Goal: Check status: Check status

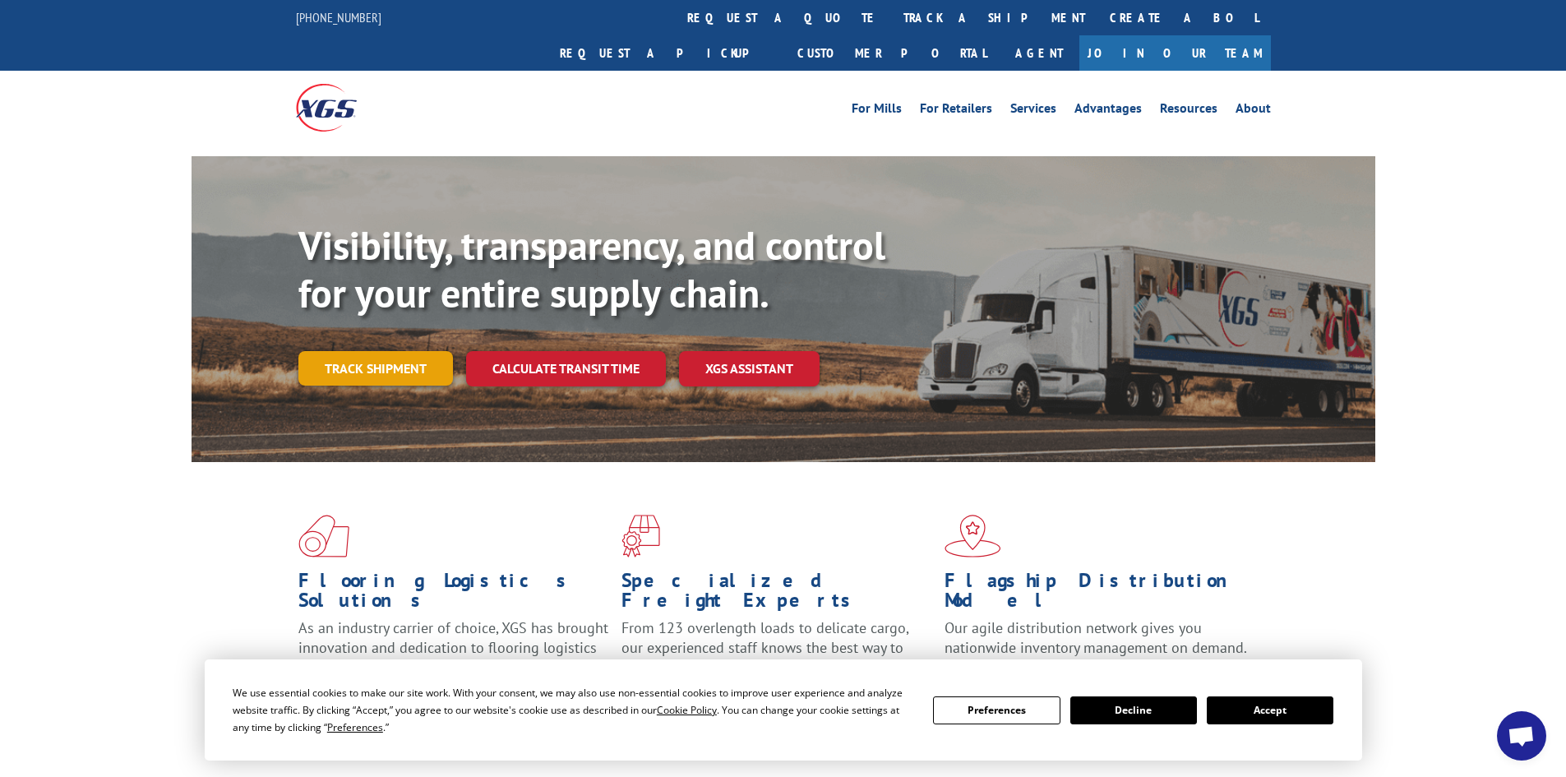
click at [391, 351] on link "Track shipment" at bounding box center [375, 368] width 155 height 35
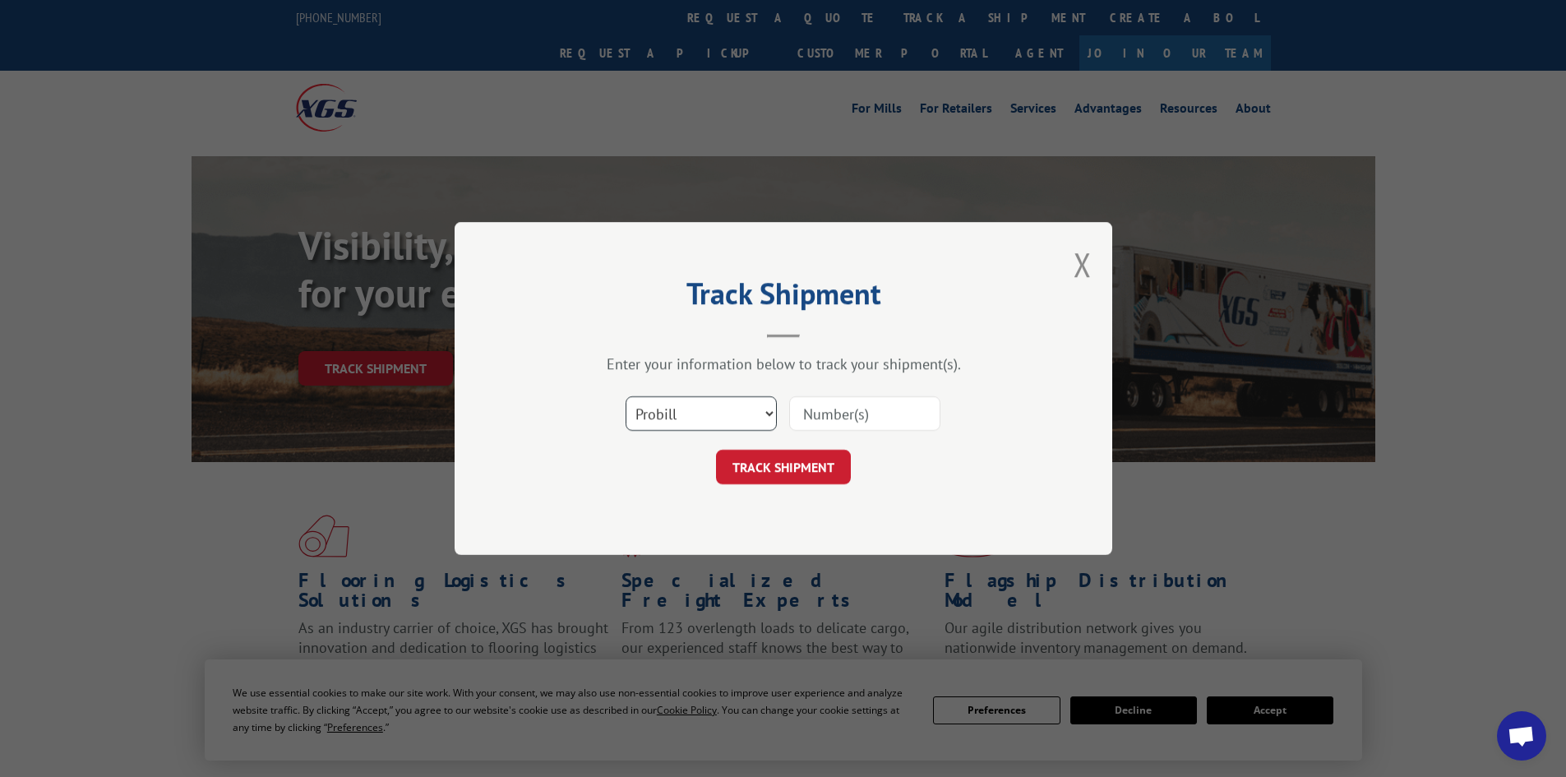
click at [771, 417] on select "Select category... Probill BOL PO" at bounding box center [700, 413] width 151 height 35
select select "bol"
click at [625, 396] on select "Select category... Probill BOL PO" at bounding box center [700, 413] width 151 height 35
click at [875, 411] on input at bounding box center [864, 413] width 151 height 35
type input "6006844"
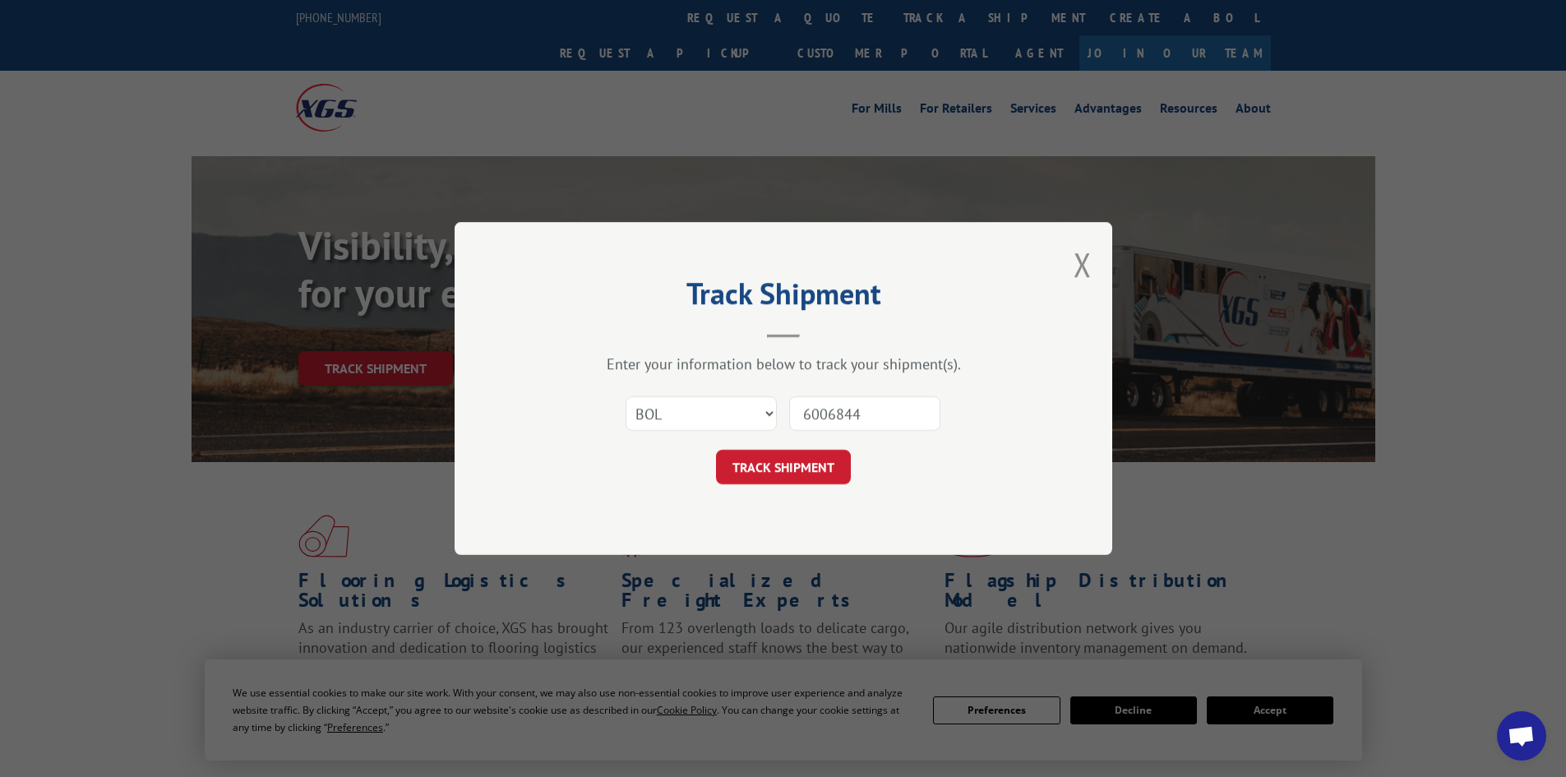
click at [716, 450] on button "TRACK SHIPMENT" at bounding box center [783, 467] width 135 height 35
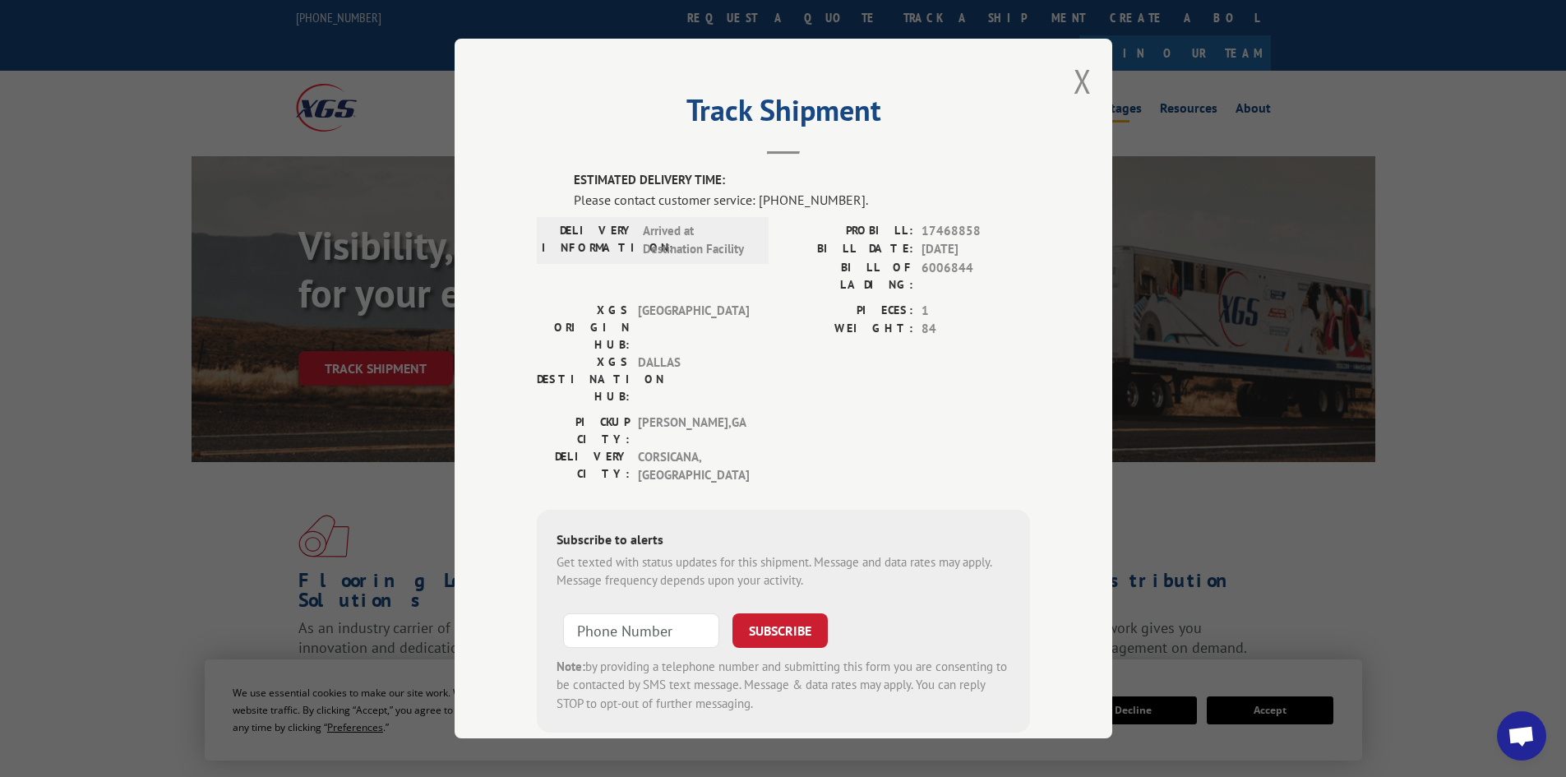
click at [1075, 78] on button "Close modal" at bounding box center [1082, 81] width 18 height 44
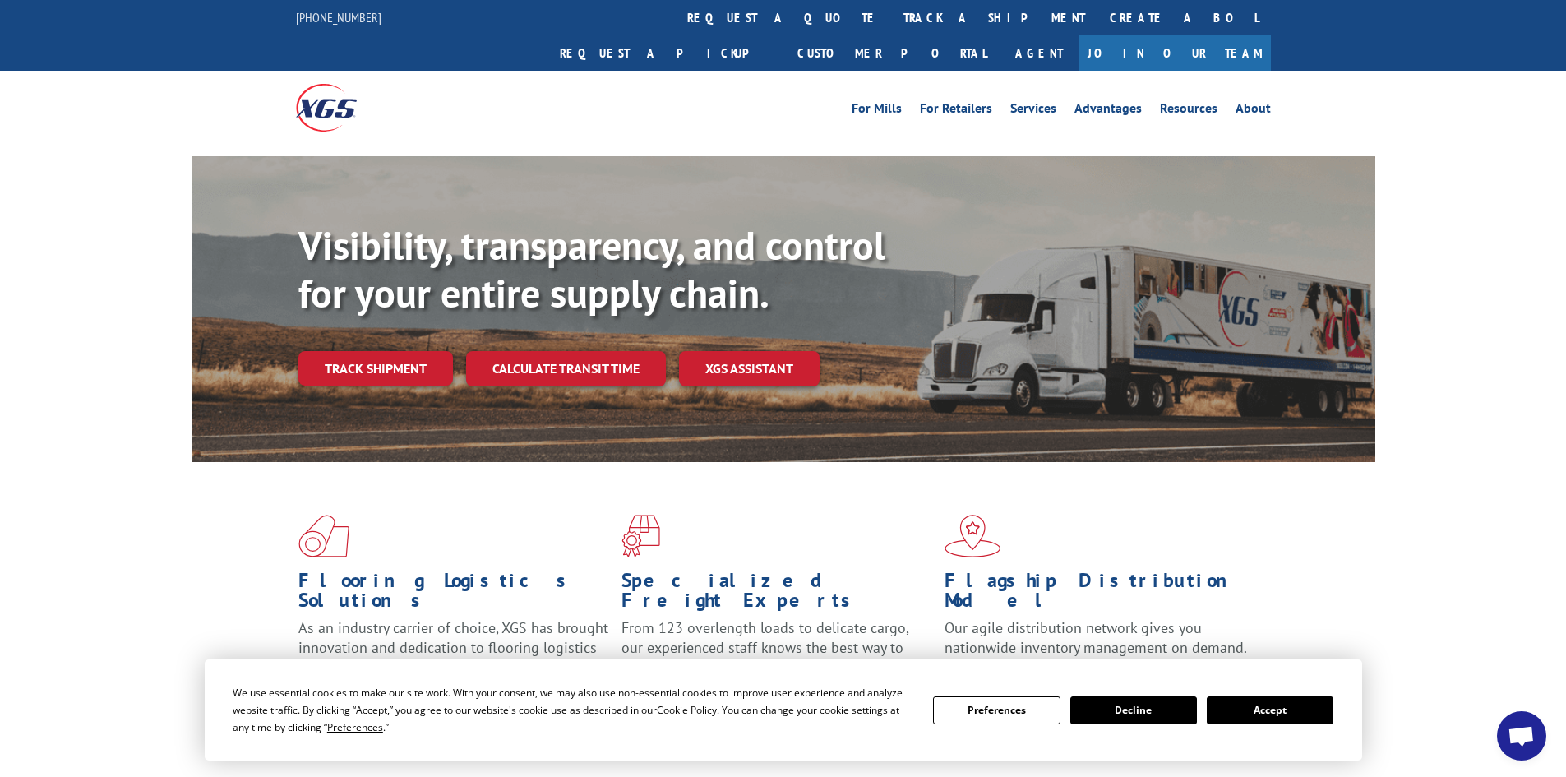
click at [1260, 708] on button "Accept" at bounding box center [1269, 710] width 127 height 28
